Goal: Transaction & Acquisition: Register for event/course

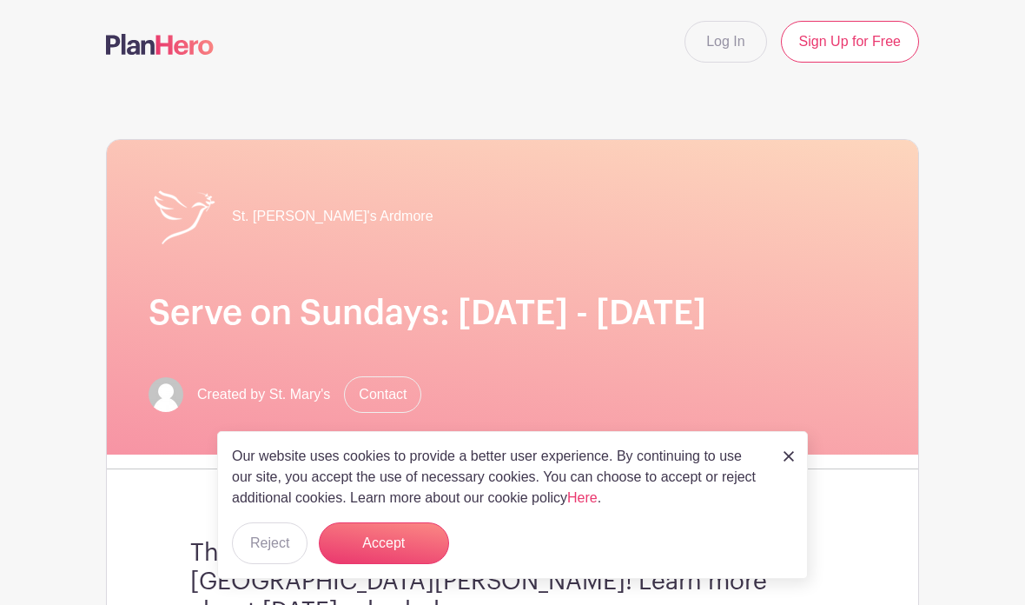
click at [793, 454] on img at bounding box center [789, 456] width 10 height 10
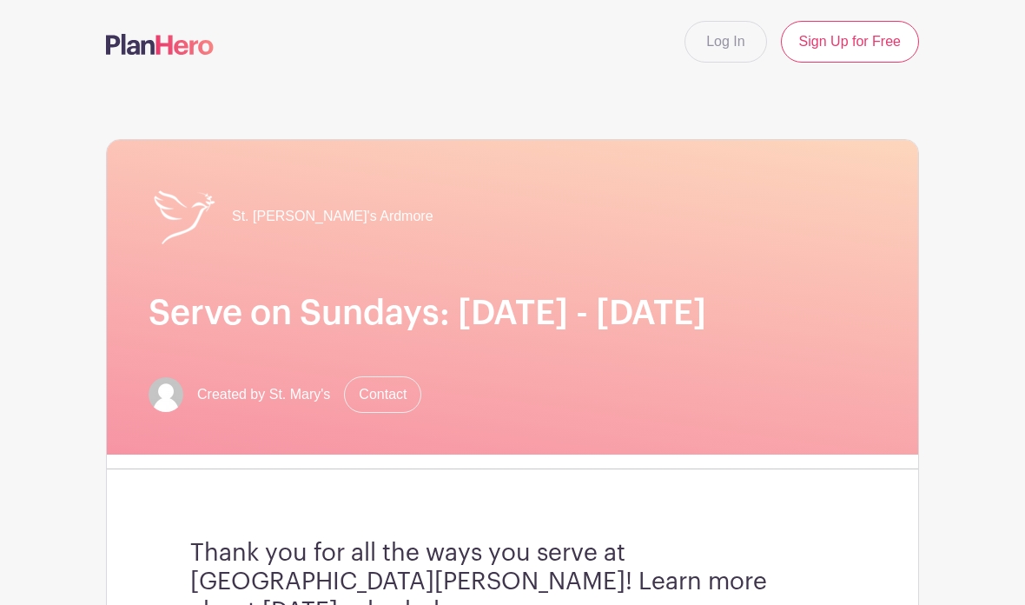
click at [786, 459] on div "St. [PERSON_NAME]'s Ardmore Serve on Sundays: [DATE] - [DATE] Created by St. Ma…" at bounding box center [512, 568] width 813 height 859
click at [737, 42] on link "Log In" at bounding box center [726, 42] width 82 height 42
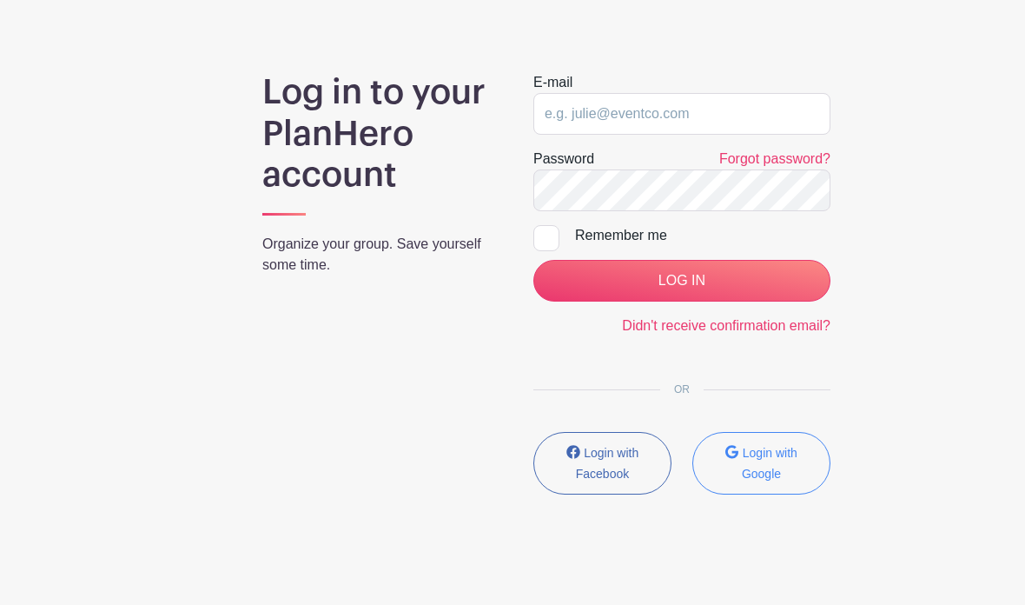
scroll to position [121, 0]
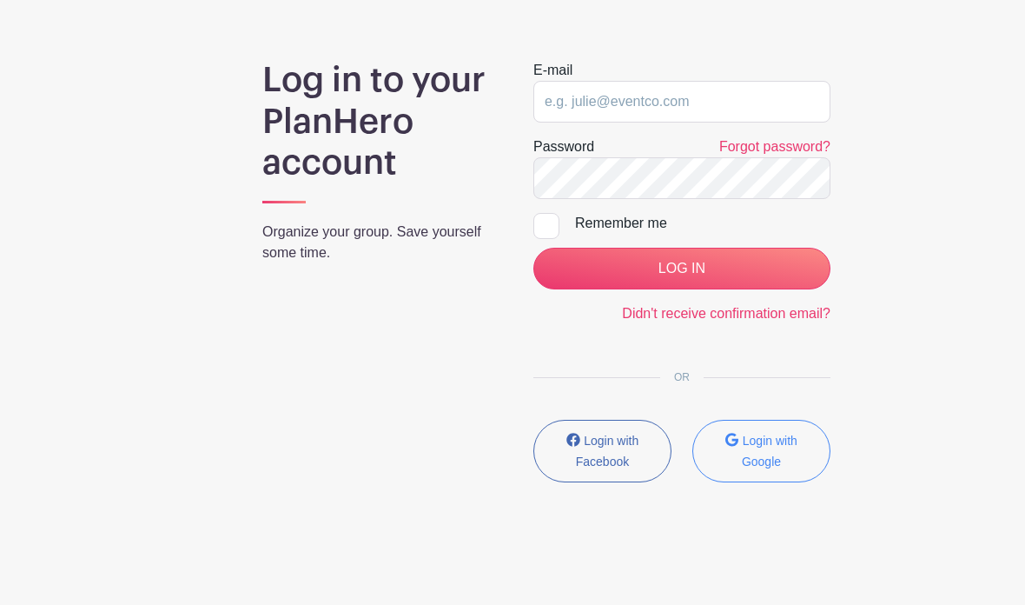
click at [774, 466] on small "Login with Google" at bounding box center [770, 451] width 56 height 35
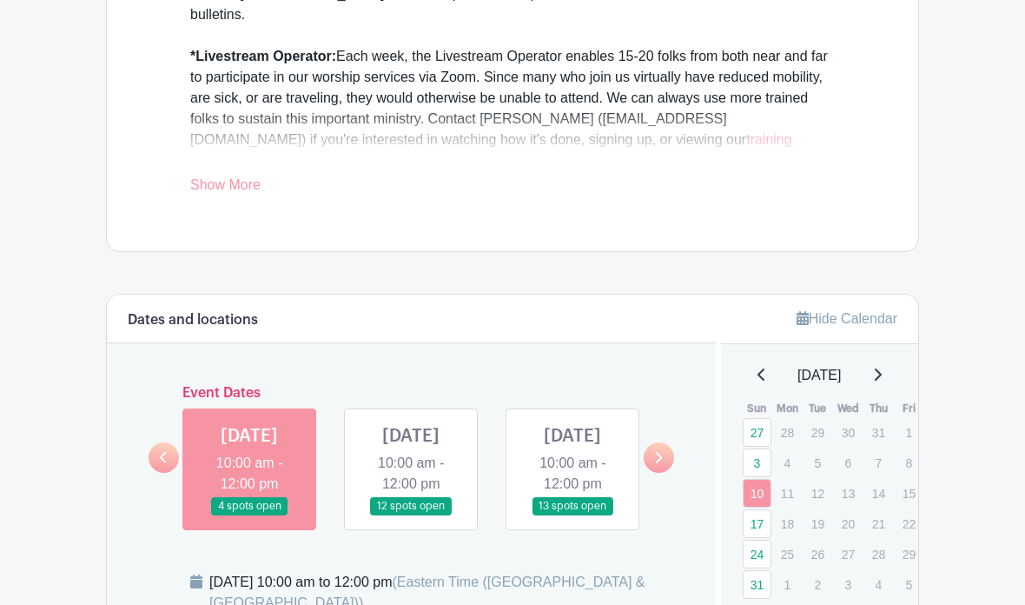
scroll to position [768, 0]
click at [656, 450] on icon at bounding box center [658, 456] width 8 height 13
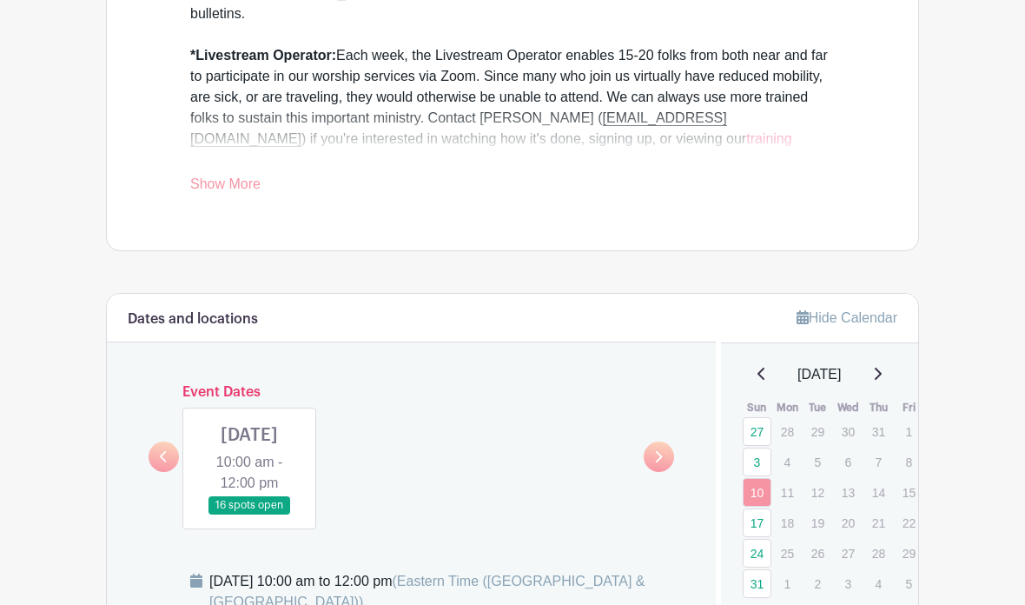
click at [249, 514] on link at bounding box center [249, 514] width 0 height 0
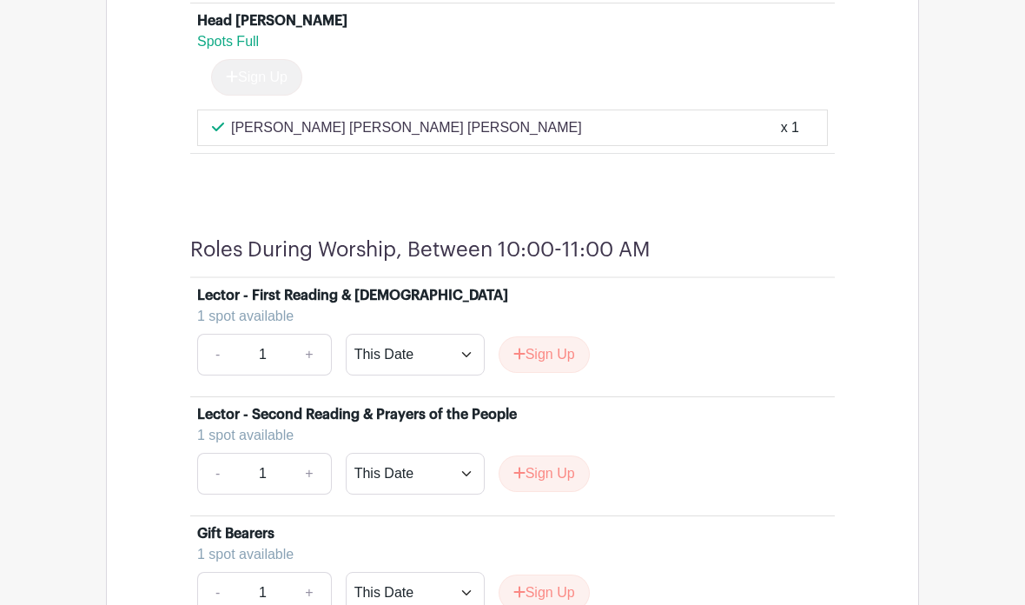
scroll to position [2023, 0]
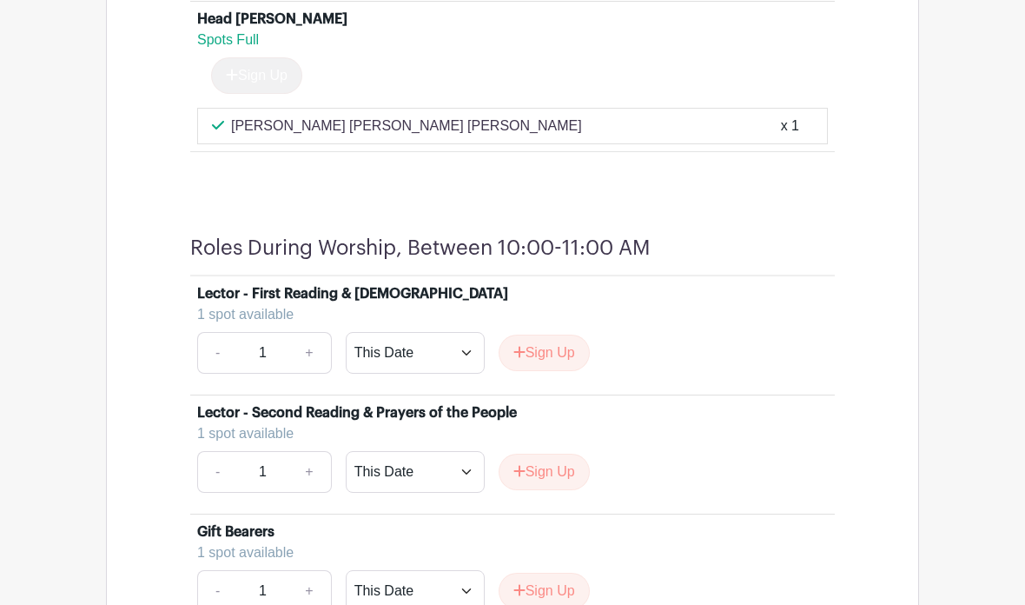
click at [565, 484] on button "Sign Up" at bounding box center [544, 472] width 91 height 36
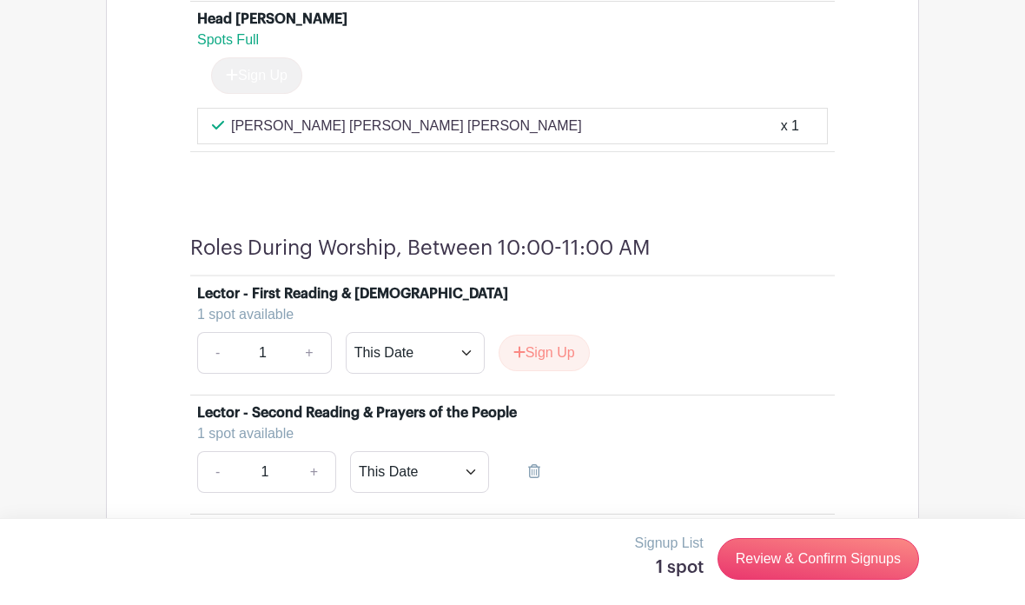
click at [859, 580] on link "Review & Confirm Signups" at bounding box center [819, 559] width 202 height 42
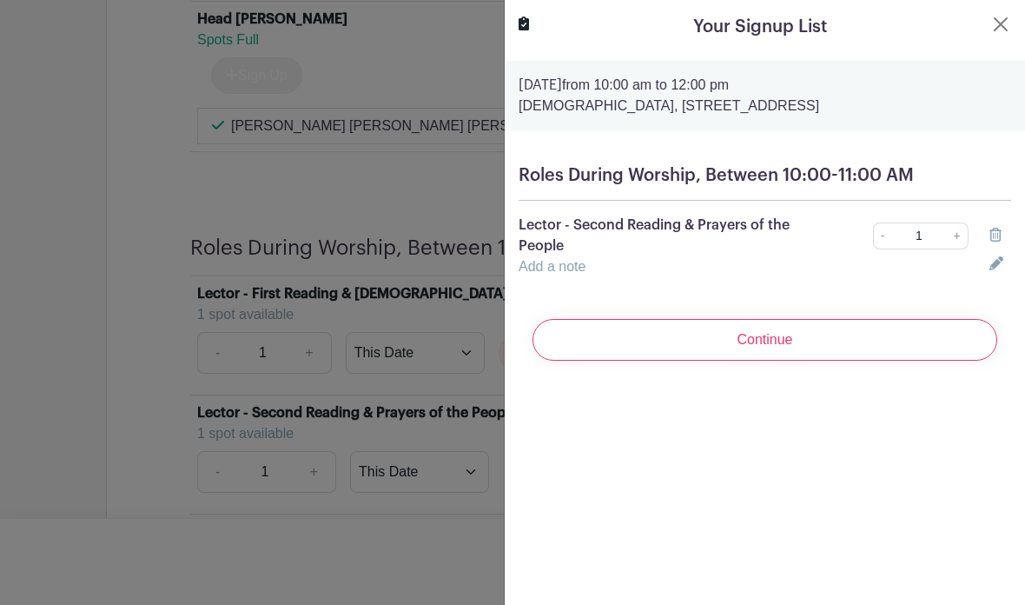
click at [839, 360] on input "Continue" at bounding box center [765, 340] width 465 height 42
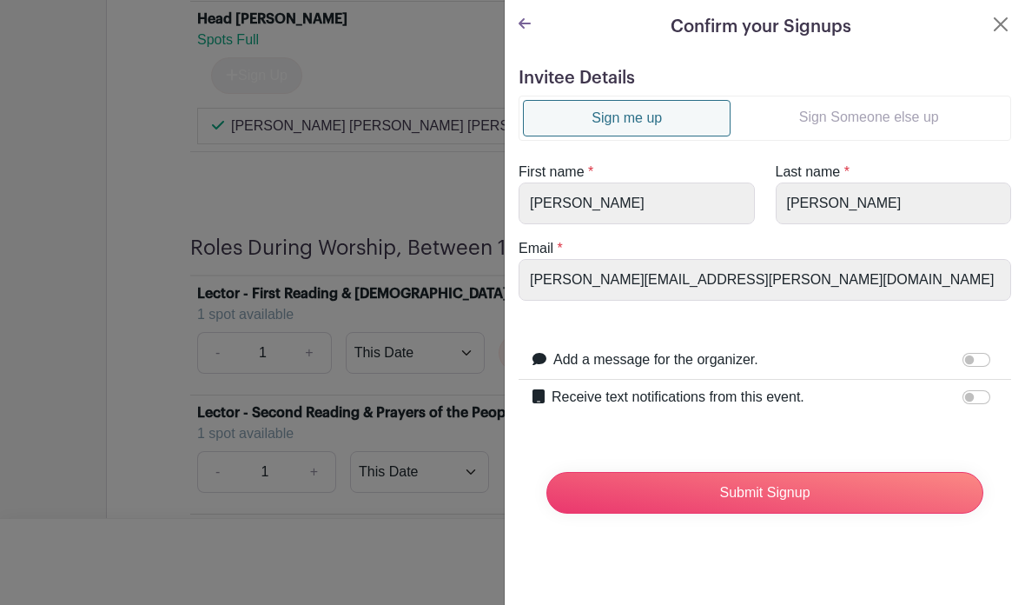
click at [793, 494] on input "Submit Signup" at bounding box center [765, 493] width 437 height 42
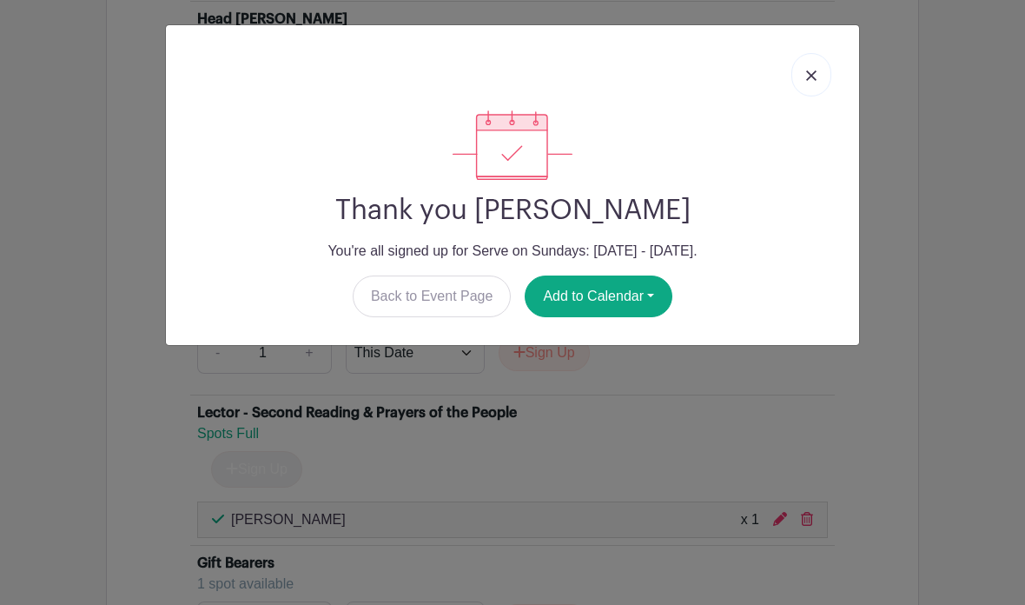
scroll to position [2093, 0]
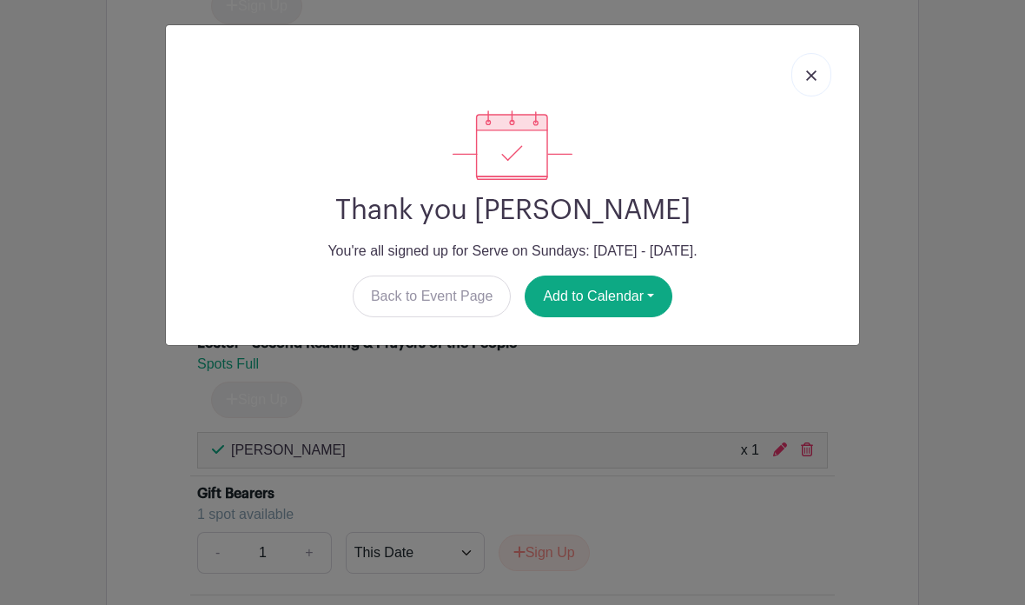
click at [811, 75] on img at bounding box center [811, 75] width 10 height 10
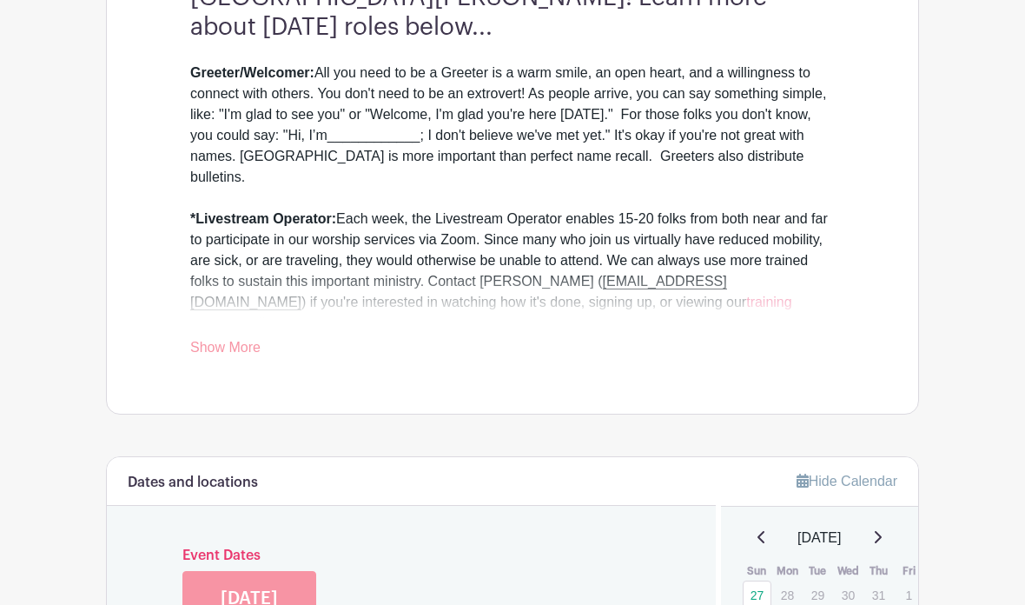
scroll to position [578, 0]
